Goal: Information Seeking & Learning: Learn about a topic

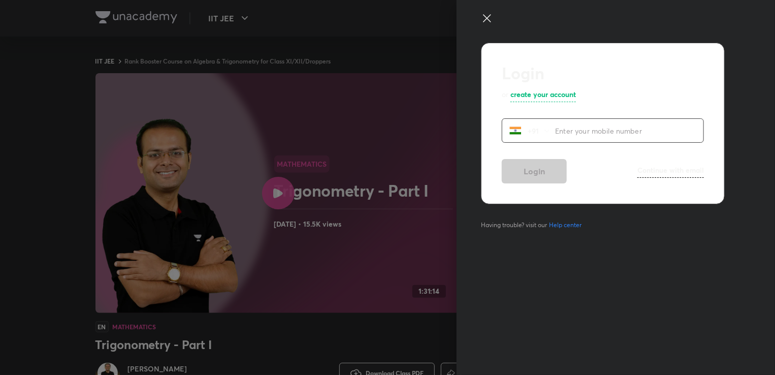
click at [266, 51] on div at bounding box center [387, 187] width 775 height 375
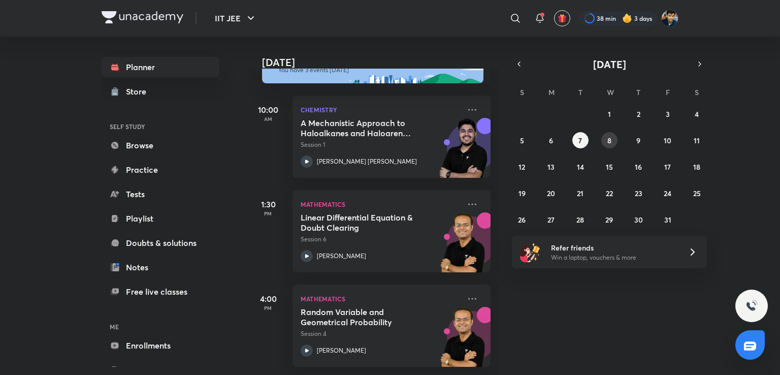
click at [617, 141] on button "8" at bounding box center [609, 140] width 16 height 16
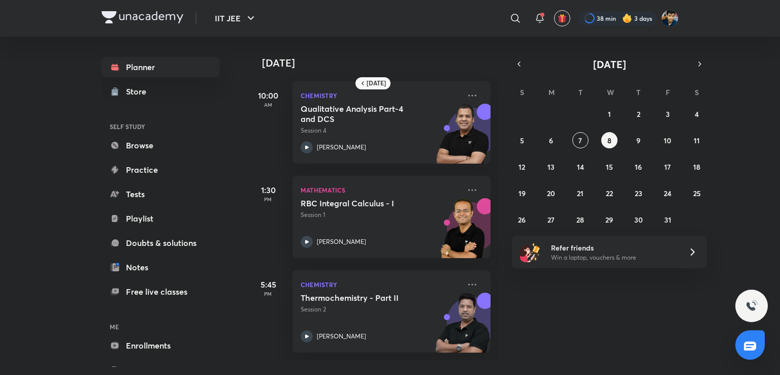
click at [628, 137] on div "28 29 30 1 2 3 4 5 6 7 8 9 10 11 12 13 14 15 16 17 18 19 20 21 22 23 24 25 26 2…" at bounding box center [609, 167] width 195 height 122
click at [639, 139] on abbr "9" at bounding box center [638, 141] width 4 height 10
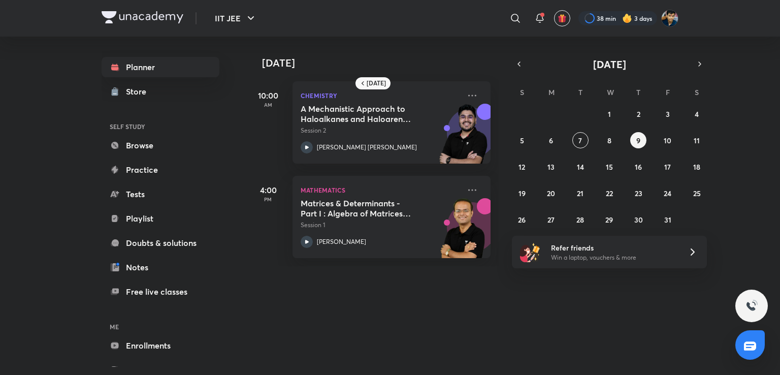
click at [563, 130] on div "28 29 30 1 2 3 4 5 6 7 8 9 10 11 12 13 14 15 16 17 18 19 20 21 22 23 24 25 26 2…" at bounding box center [609, 167] width 195 height 122
click at [571, 136] on div "28 29 30 1 2 3 4 5 6 7 8 9 10 11 12 13 14 15 16 17 18 19 20 21 22 23 24 25 26 2…" at bounding box center [609, 167] width 195 height 122
click at [575, 140] on button "7" at bounding box center [580, 140] width 16 height 16
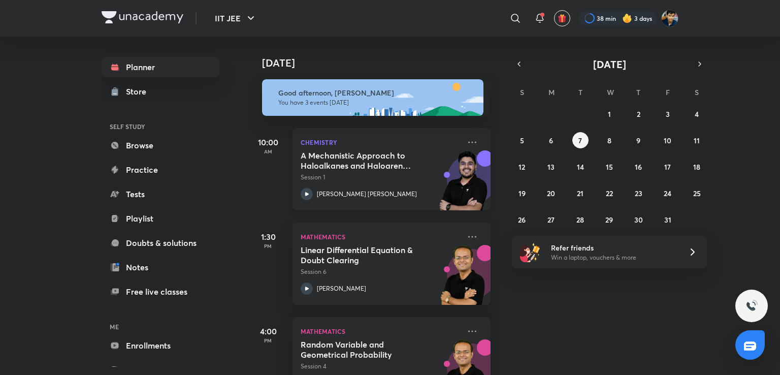
scroll to position [41, 0]
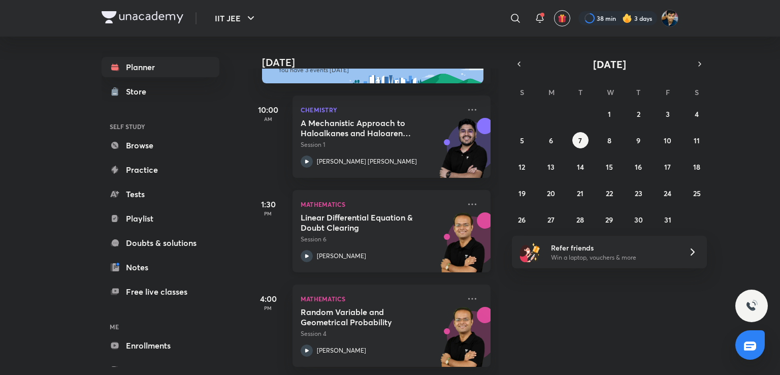
click at [572, 132] on button "7" at bounding box center [580, 140] width 16 height 16
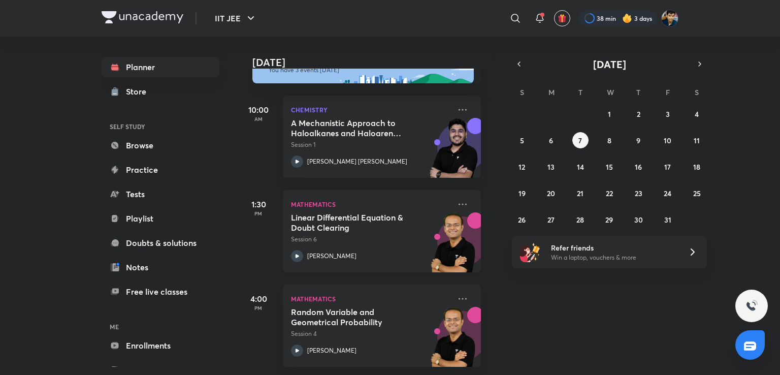
scroll to position [0, 10]
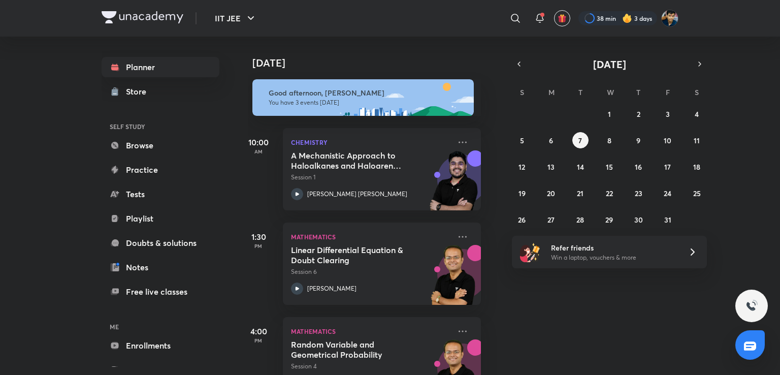
click at [609, 346] on div "Today Good afternoon, SHREYANSH You have 3 events today 10:00 AM Chemistry A Me…" at bounding box center [513, 206] width 530 height 338
click at [257, 49] on div "[DATE]" at bounding box center [364, 53] width 253 height 33
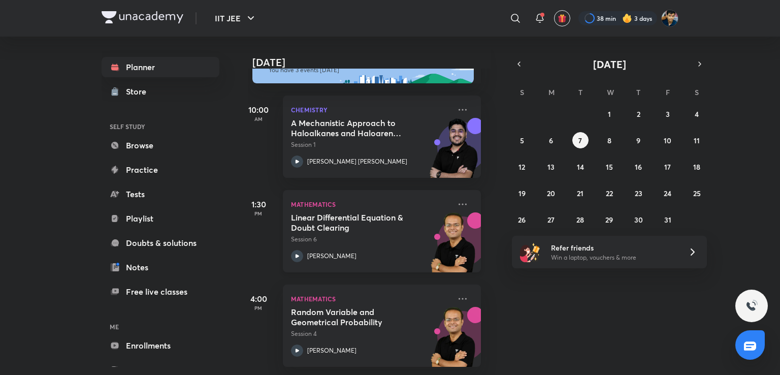
scroll to position [41, 10]
click at [382, 212] on h5 "Linear Differential Equation & Doubt Clearing" at bounding box center [354, 222] width 126 height 20
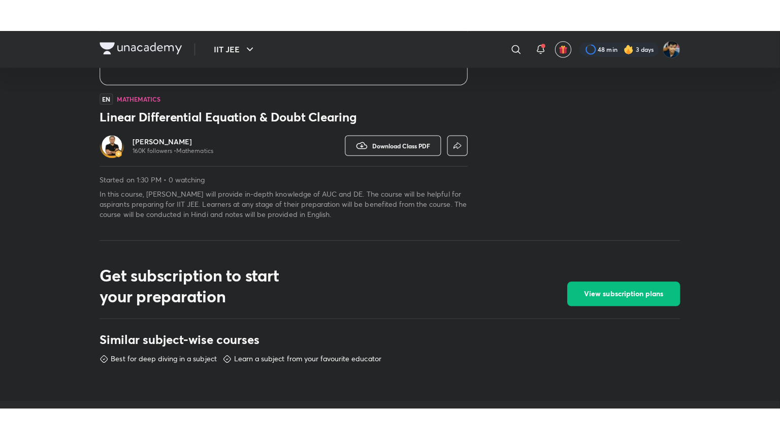
scroll to position [265, 0]
